Goal: Task Accomplishment & Management: Use online tool/utility

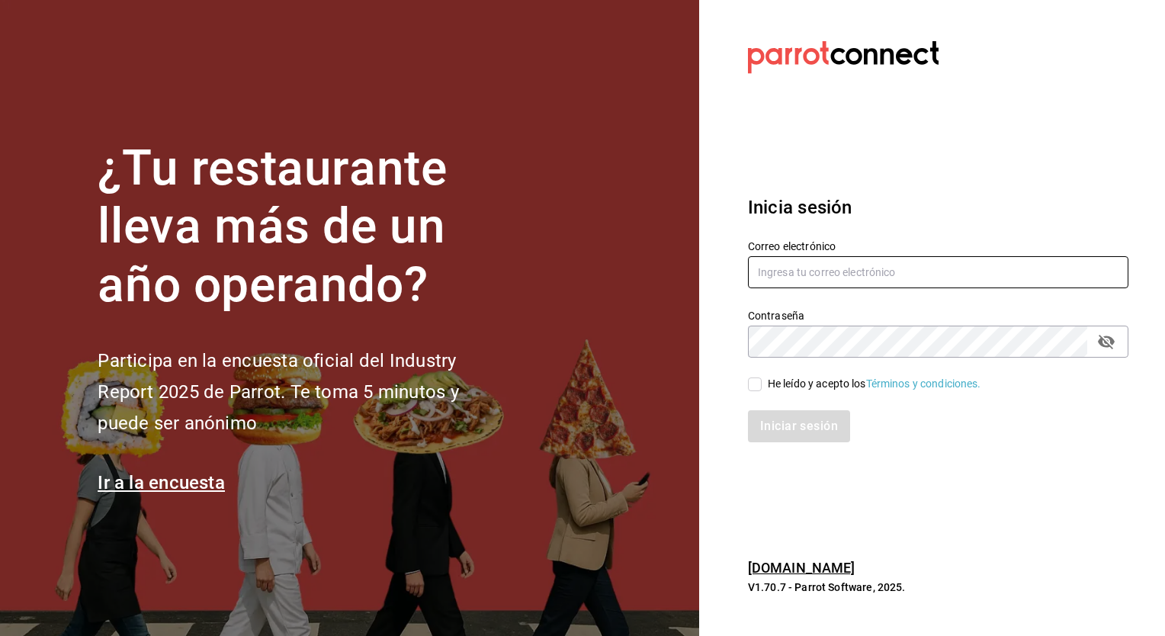
type input "[EMAIL_ADDRESS][DOMAIN_NAME]"
click at [755, 384] on input "He leído y acepto los Términos y condiciones." at bounding box center [755, 384] width 14 height 14
checkbox input "true"
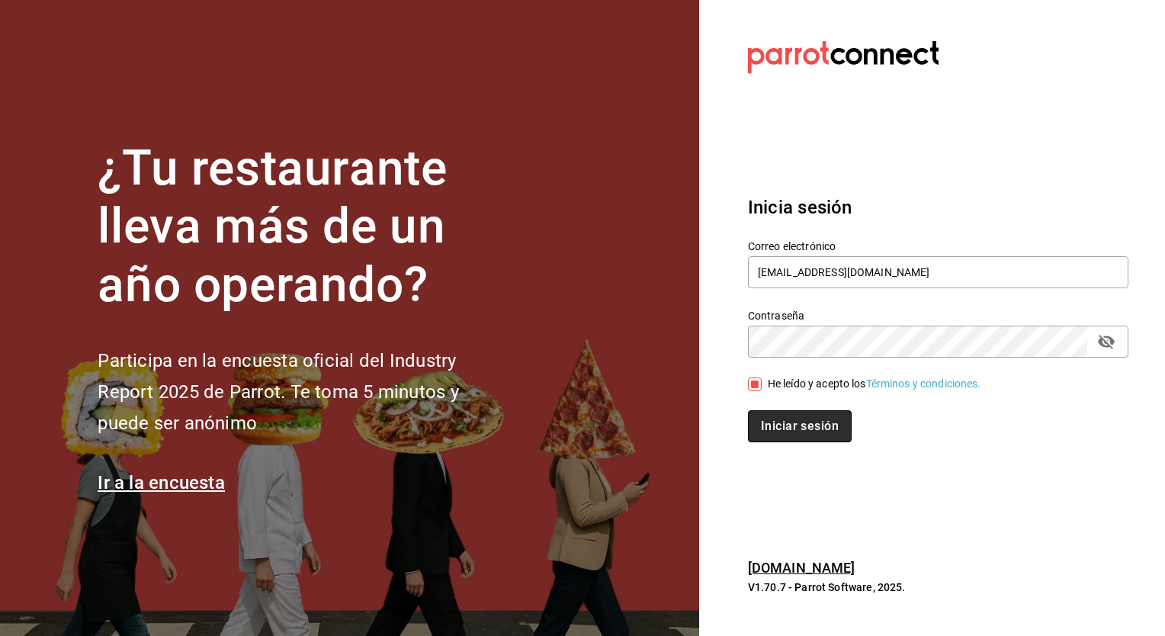
click at [779, 424] on button "Iniciar sesión" at bounding box center [800, 426] width 104 height 32
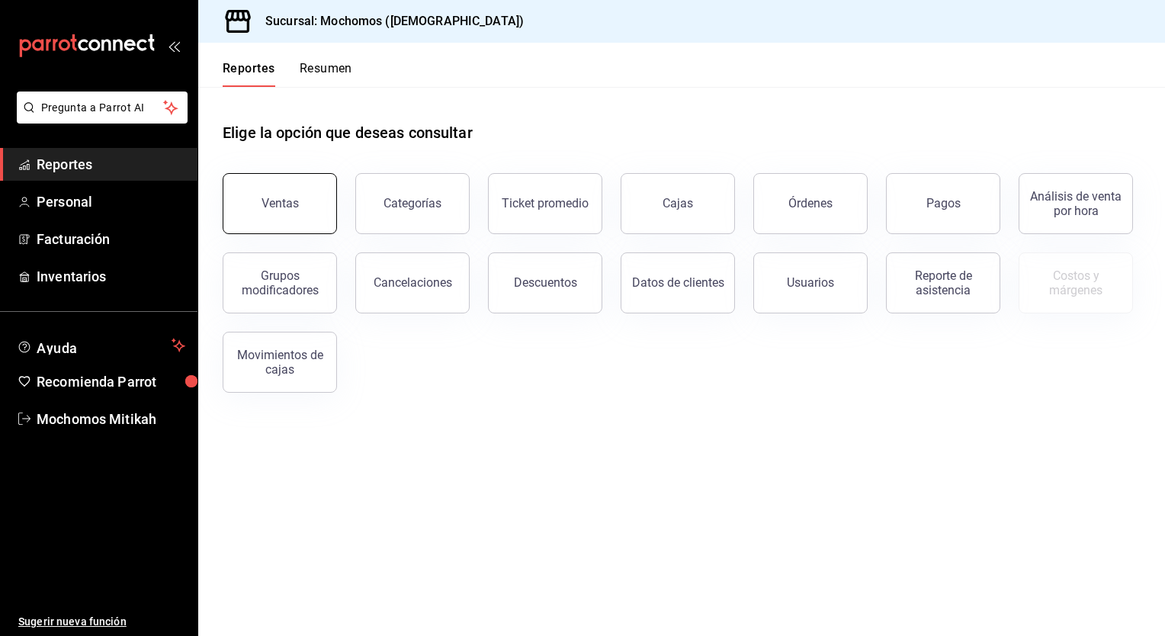
click at [292, 216] on button "Ventas" at bounding box center [280, 203] width 114 height 61
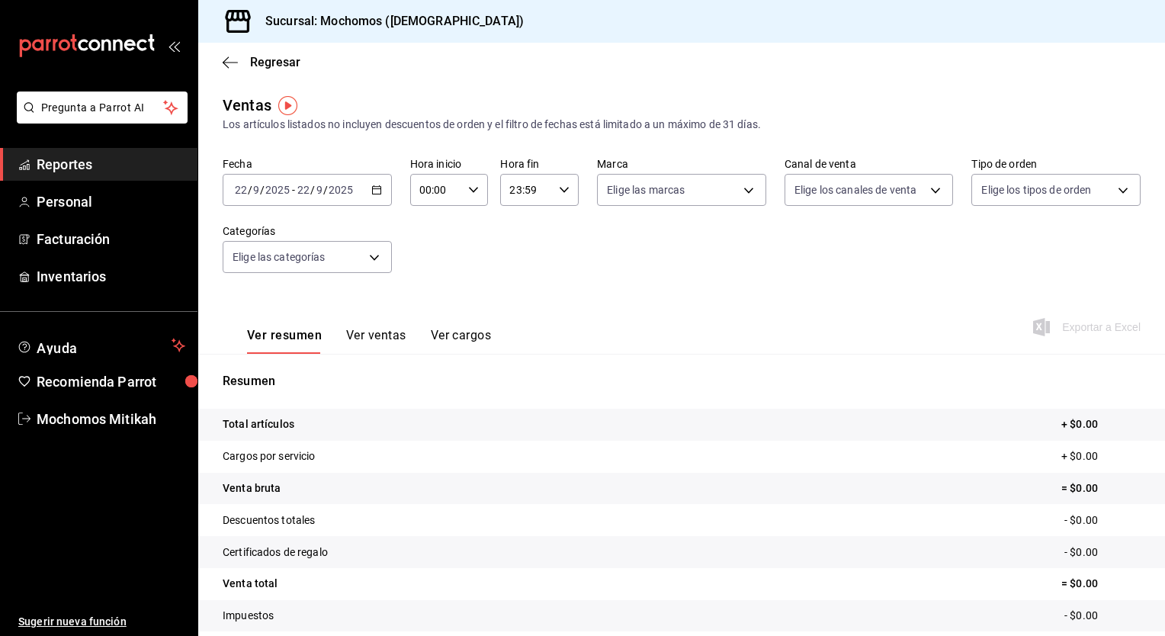
click at [376, 194] on icon "button" at bounding box center [376, 189] width 11 height 11
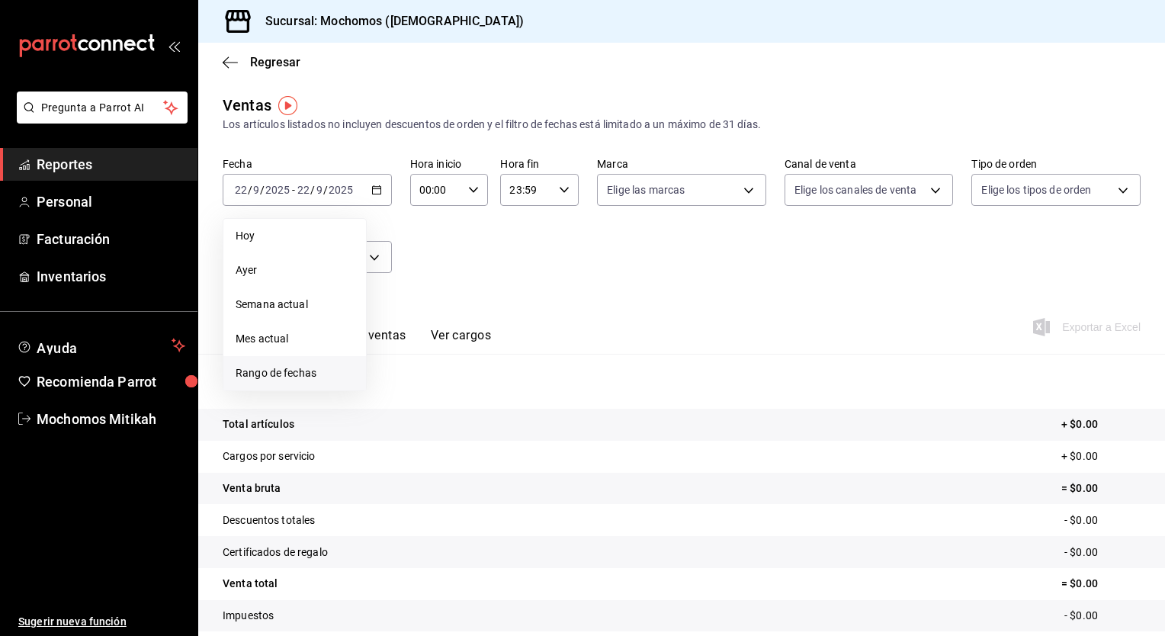
click at [308, 367] on span "Rango de fechas" at bounding box center [295, 373] width 118 height 16
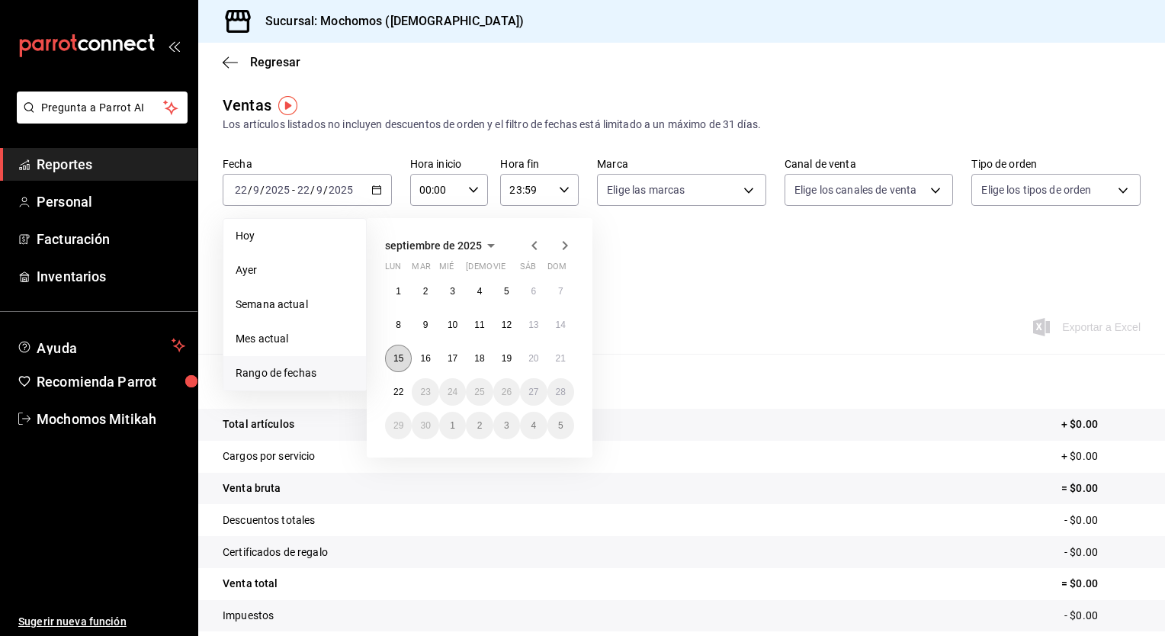
click at [397, 362] on abbr "15" at bounding box center [398, 358] width 10 height 11
click at [398, 386] on abbr "22" at bounding box center [398, 391] width 10 height 11
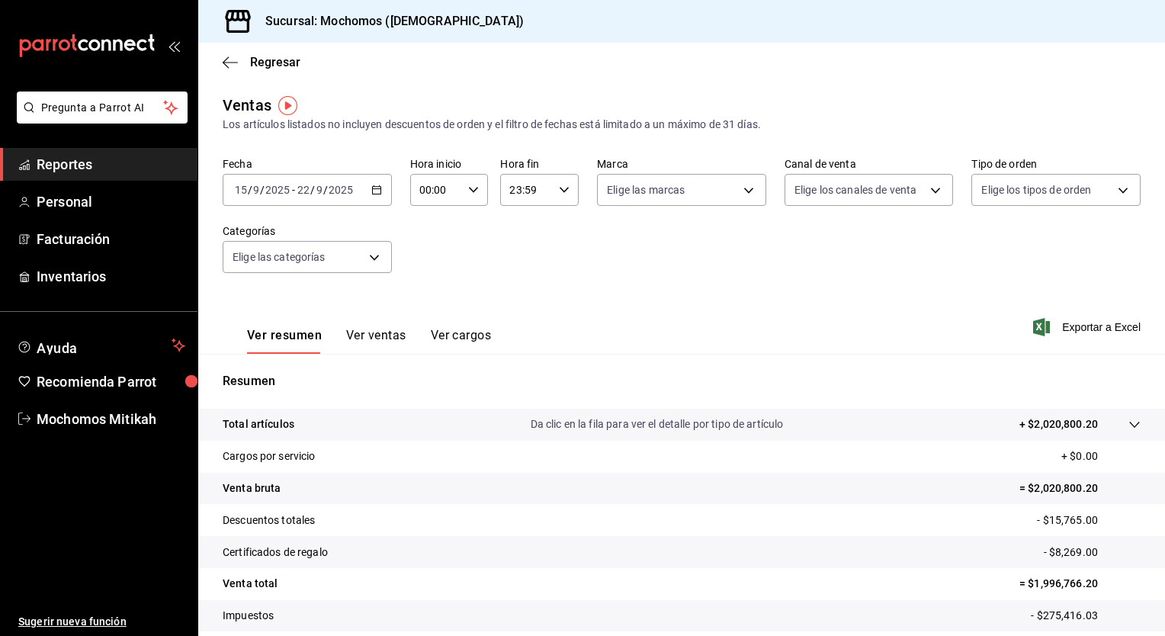
click at [473, 184] on div "00:00 Hora inicio" at bounding box center [449, 190] width 79 height 32
click at [425, 312] on span "05" at bounding box center [427, 308] width 14 height 12
type input "05:00"
click at [469, 223] on span "00" at bounding box center [466, 229] width 14 height 12
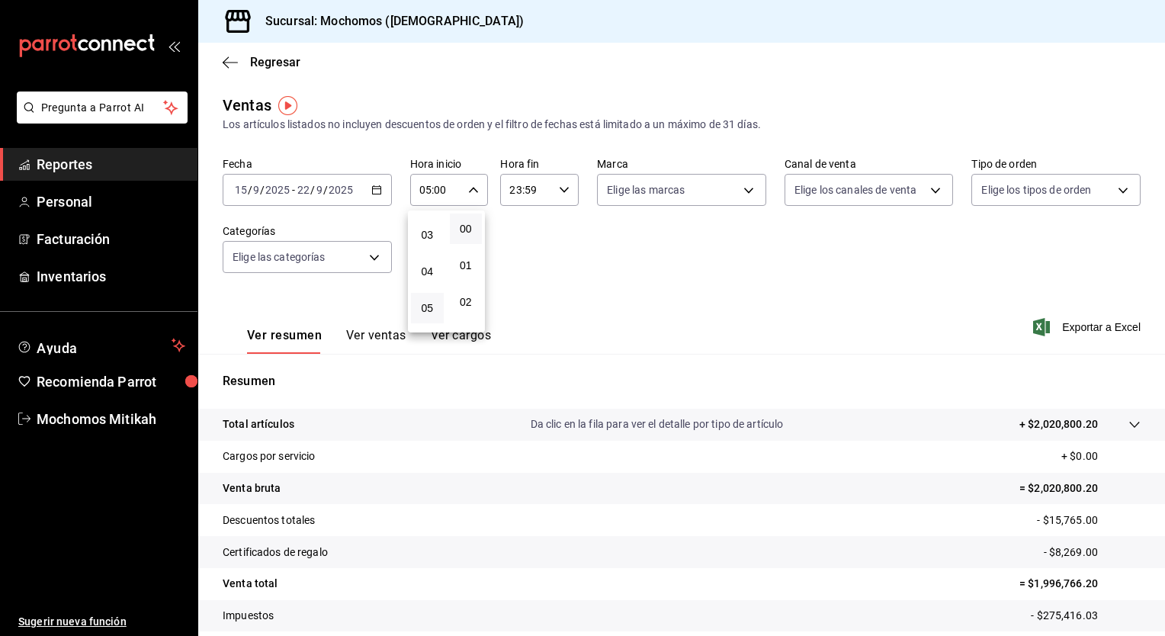
click at [562, 187] on div at bounding box center [582, 318] width 1165 height 636
click at [559, 193] on icon "button" at bounding box center [564, 189] width 11 height 11
click at [519, 232] on span "05" at bounding box center [516, 232] width 14 height 12
click at [582, 229] on div at bounding box center [582, 318] width 1165 height 636
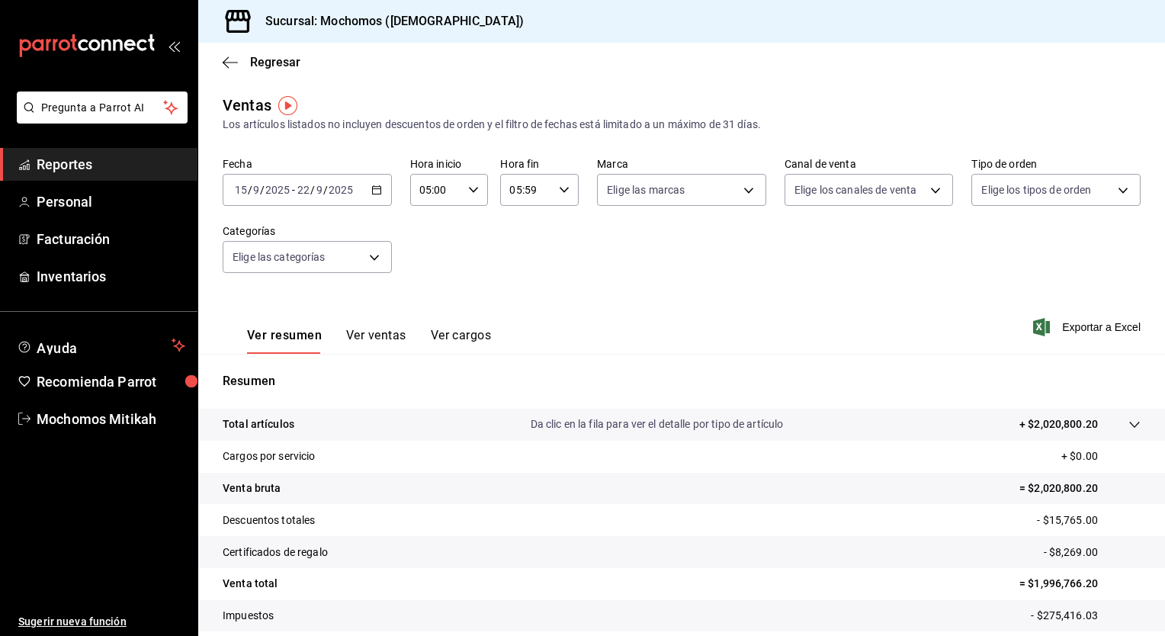
click at [559, 186] on icon "button" at bounding box center [564, 189] width 11 height 11
click at [557, 230] on span "00" at bounding box center [555, 229] width 14 height 12
type input "05:00"
click at [641, 242] on div at bounding box center [582, 318] width 1165 height 636
click at [1070, 322] on span "Exportar a Excel" at bounding box center [1088, 327] width 104 height 18
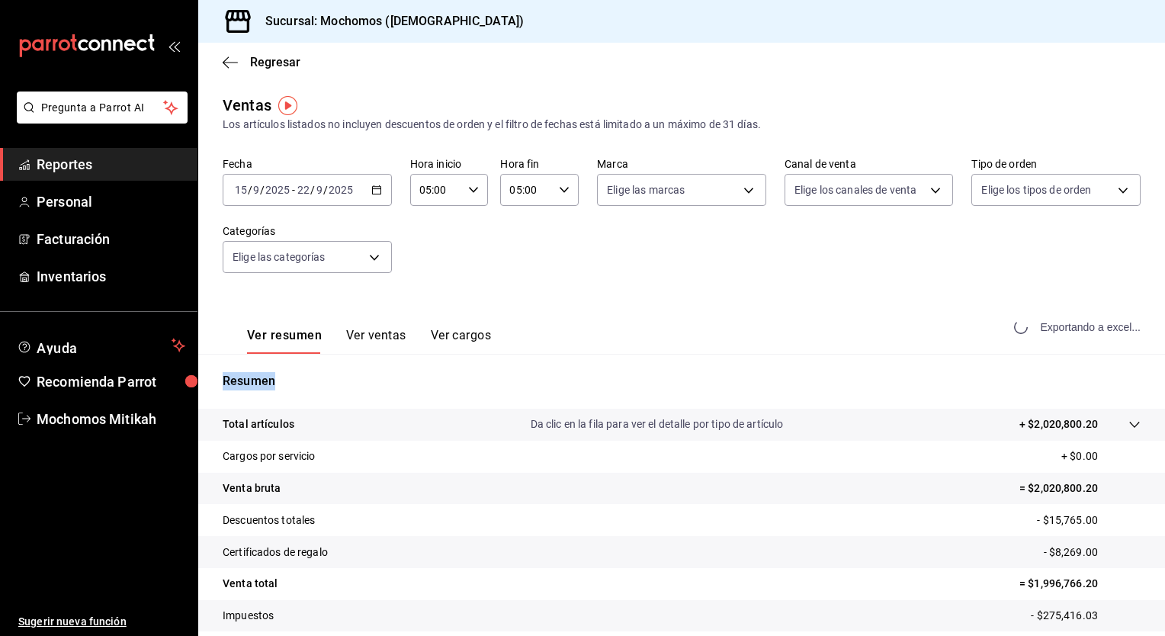
click at [1070, 322] on div "Exportando a excel..." at bounding box center [1078, 327] width 123 height 14
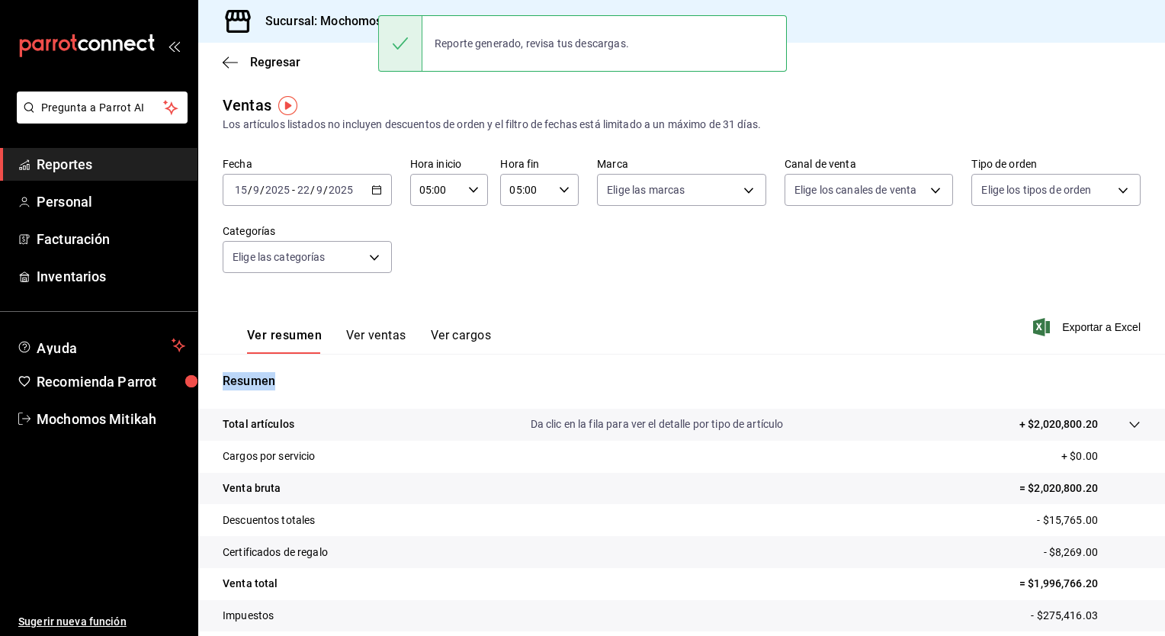
click at [377, 187] on icon "button" at bounding box center [376, 189] width 11 height 11
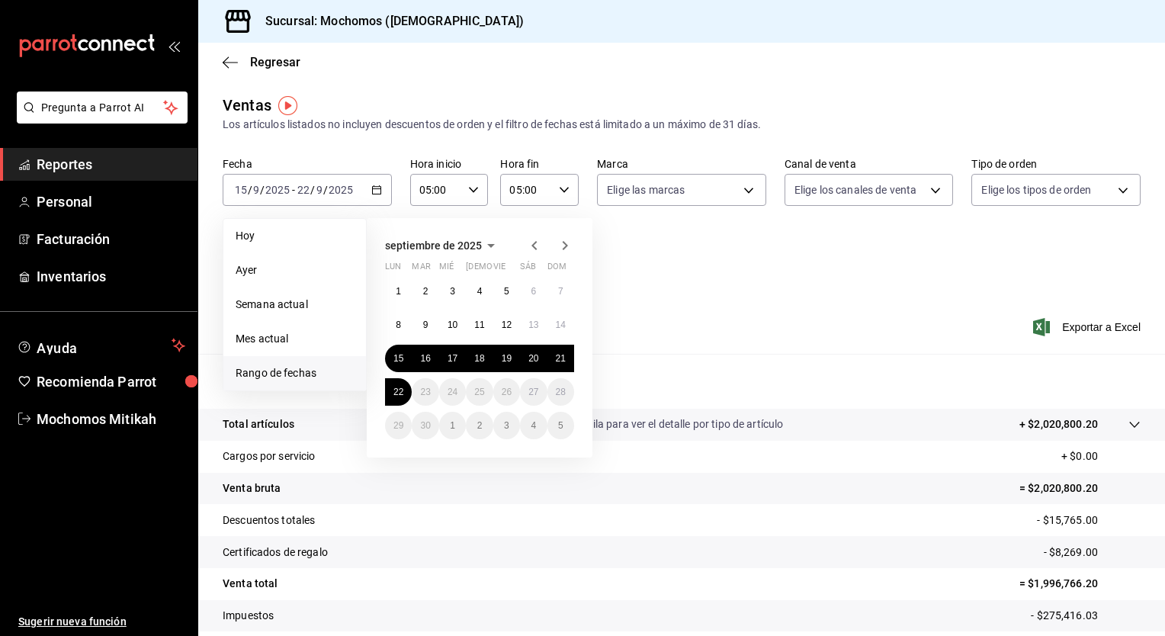
click at [630, 229] on div "septiembre de 2025 lun mar mié jue vie sáb dom 1 2 3 4 5 6 7 8 9 10 11 12 13 14…" at bounding box center [500, 332] width 267 height 252
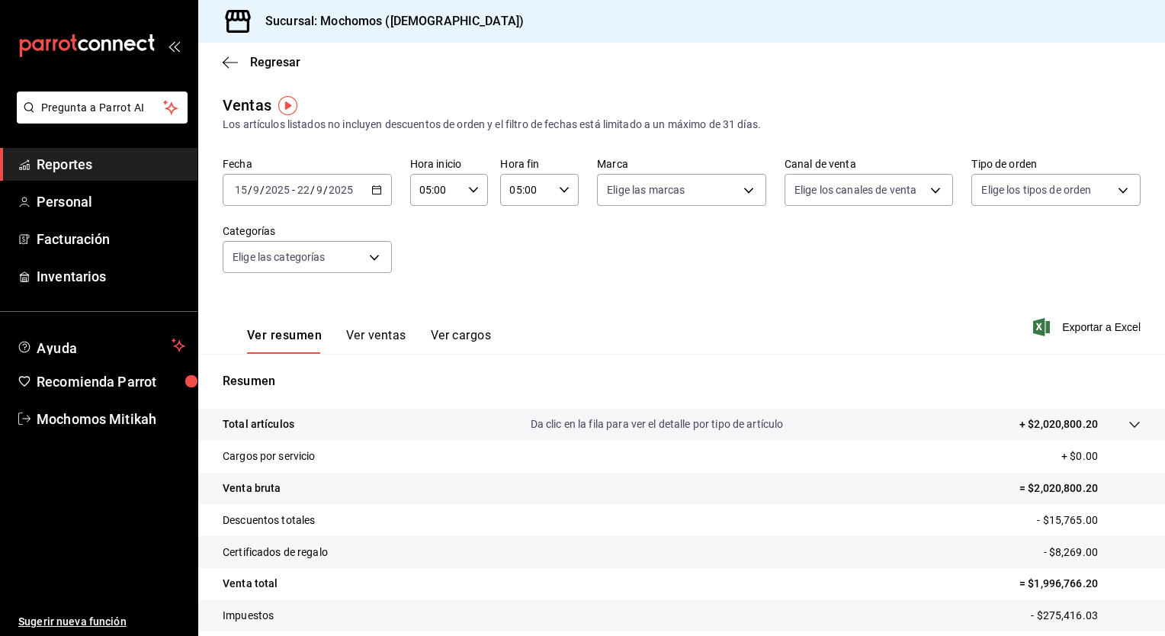
click at [874, 289] on div "Fecha 2025-09-15 15 / 9 / 2025 - 2025-09-22 22 / 9 / 2025 Hora inicio 05:00 Hor…" at bounding box center [682, 224] width 918 height 134
click at [1071, 325] on span "Exportar a Excel" at bounding box center [1088, 327] width 104 height 18
